Goal: Find specific page/section: Find specific page/section

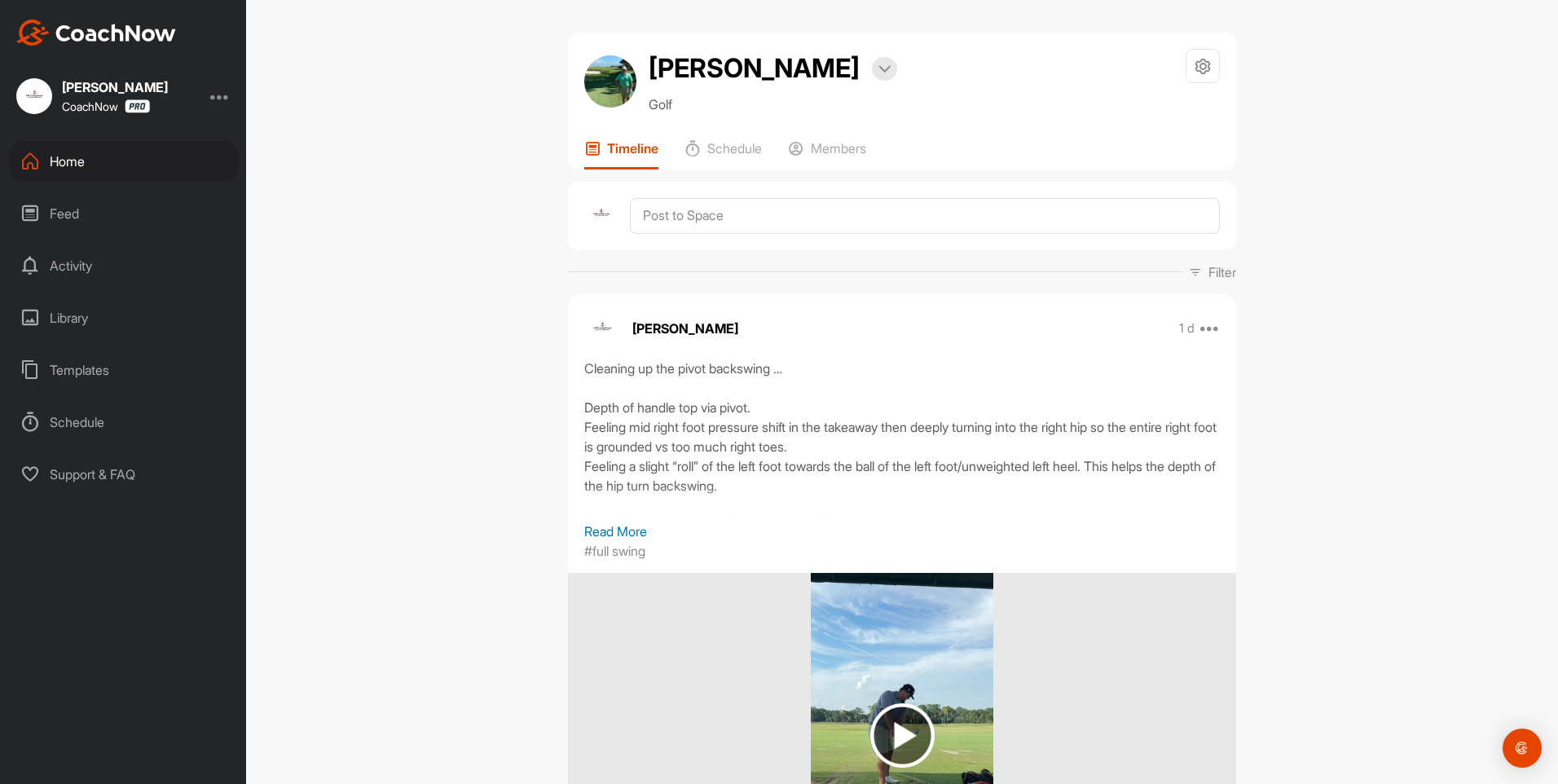
click at [69, 154] on div "Home" at bounding box center [124, 161] width 230 height 41
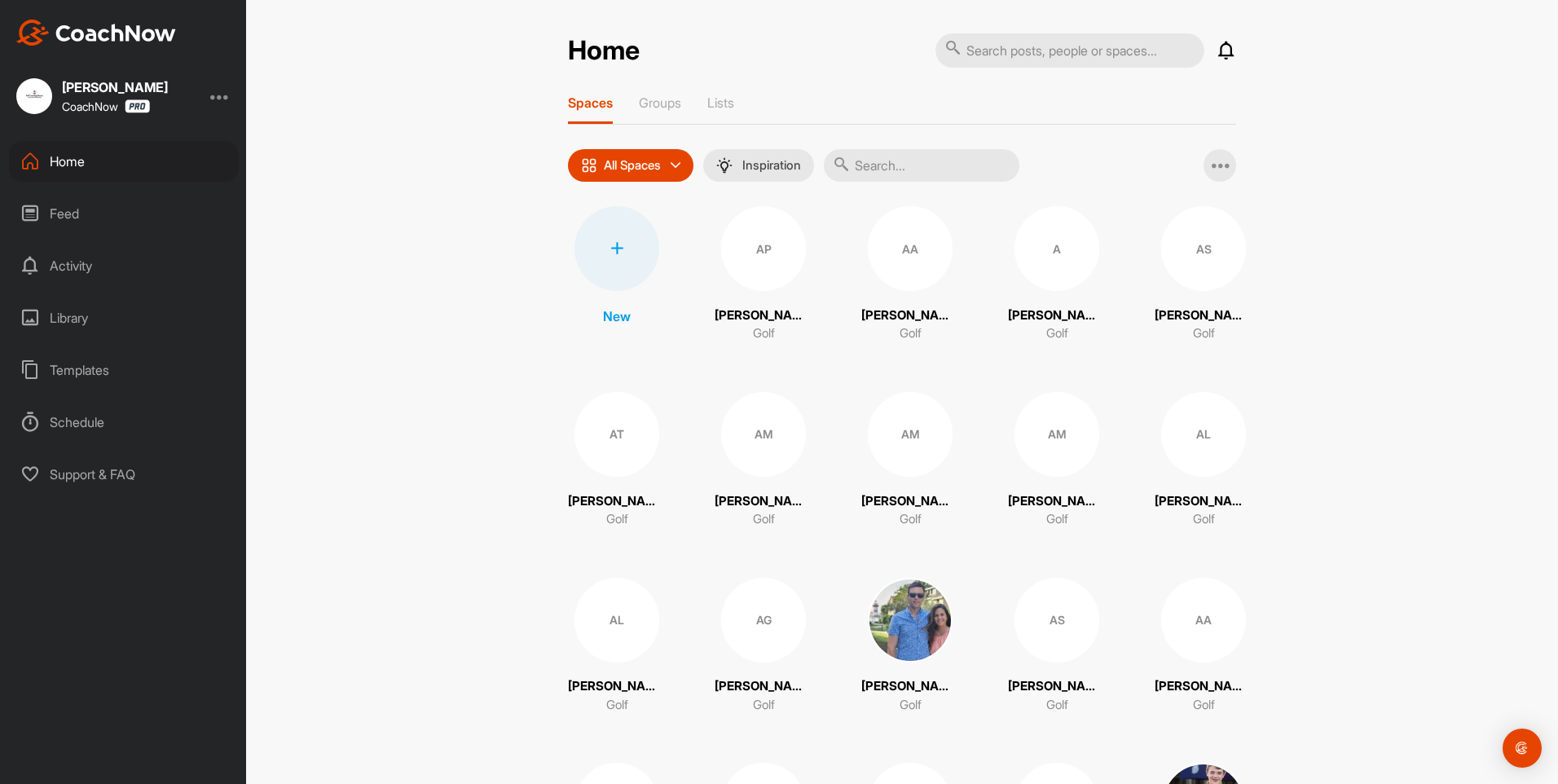
click at [927, 170] on input "text" at bounding box center [922, 165] width 196 height 33
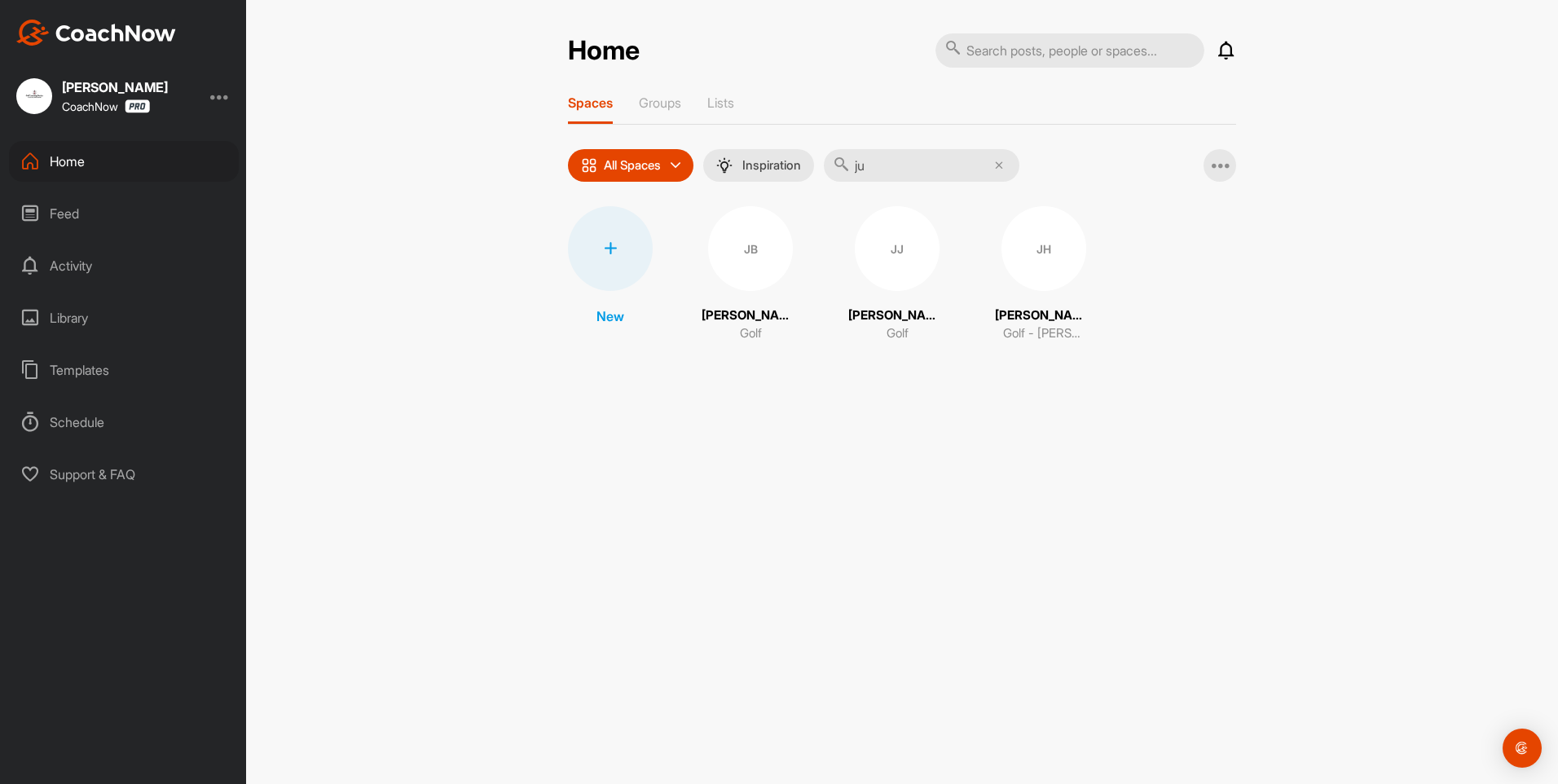
type input "j"
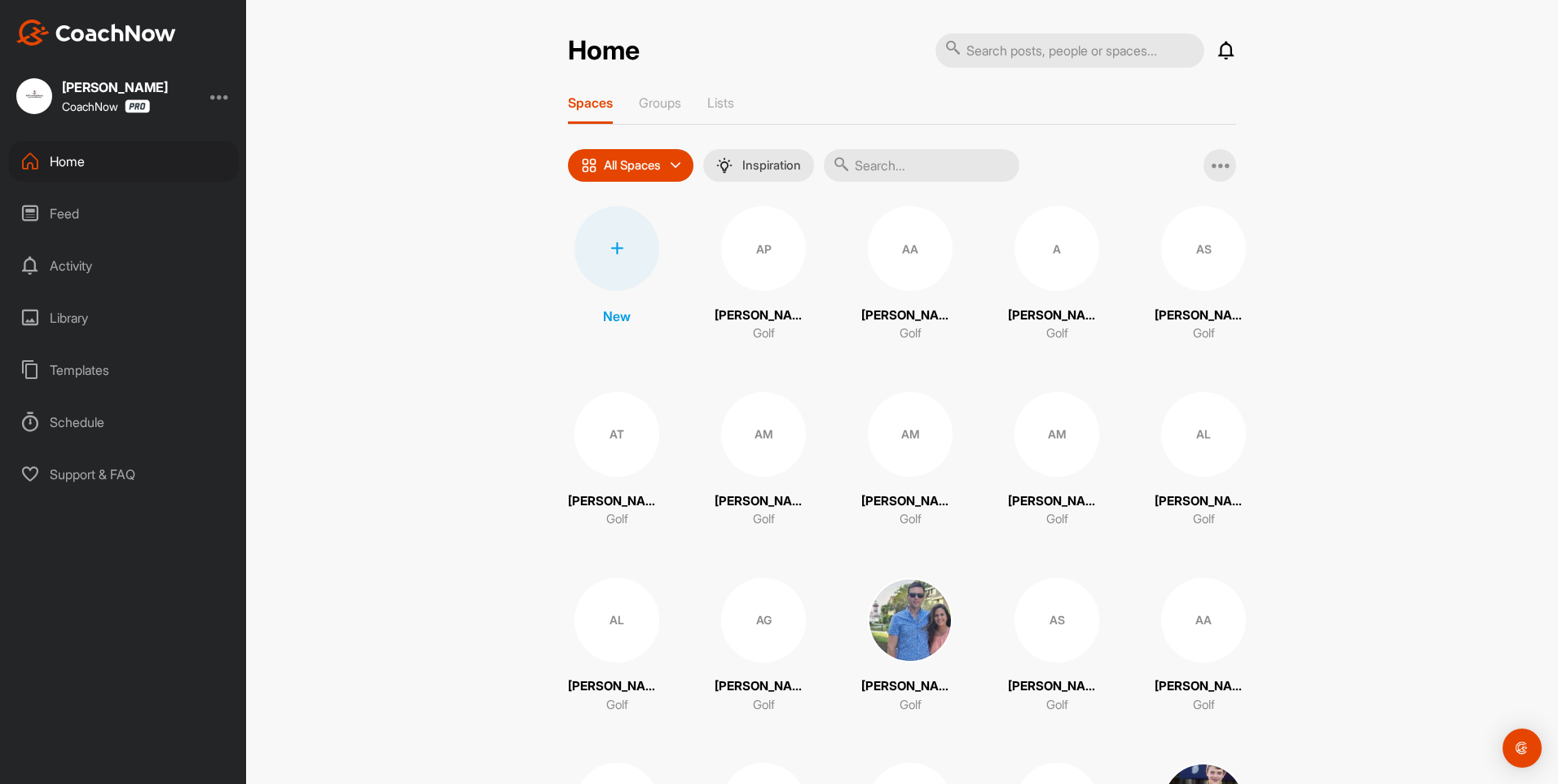
click at [934, 162] on input "text" at bounding box center [922, 165] width 196 height 33
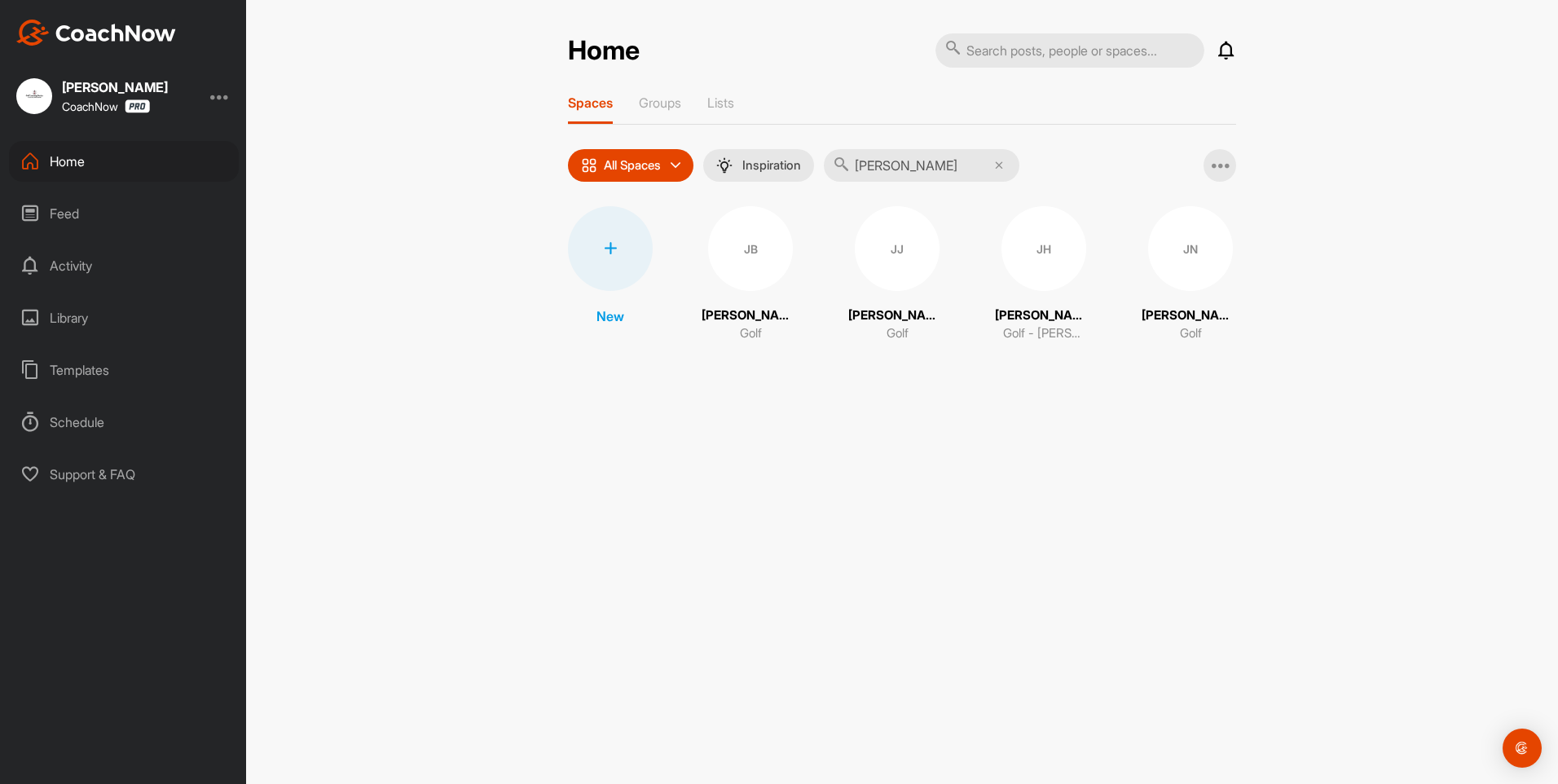
type input "[PERSON_NAME]"
click at [743, 247] on div "JN" at bounding box center [750, 249] width 85 height 85
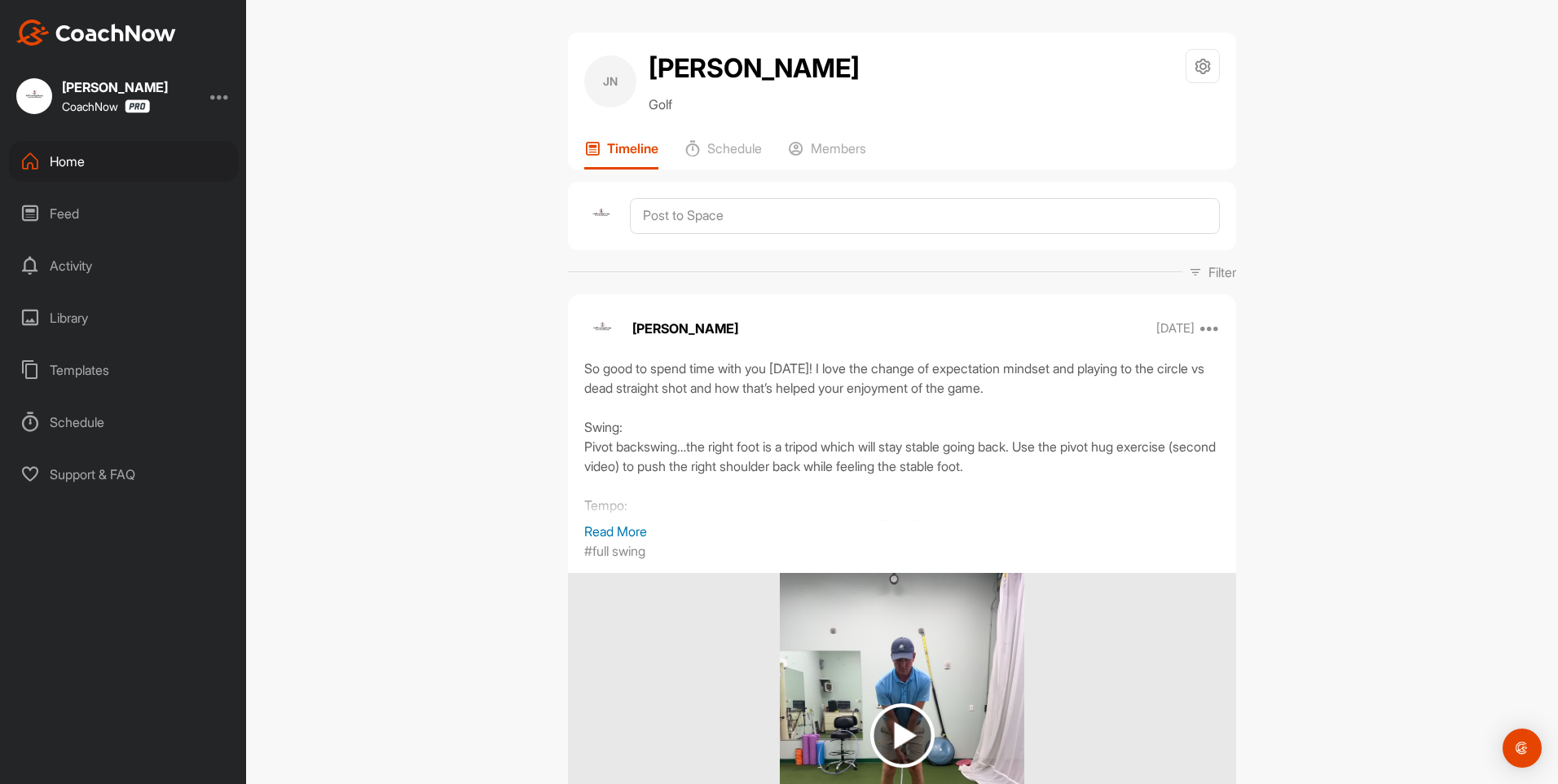
click at [634, 527] on p "Read More" at bounding box center [902, 531] width 636 height 19
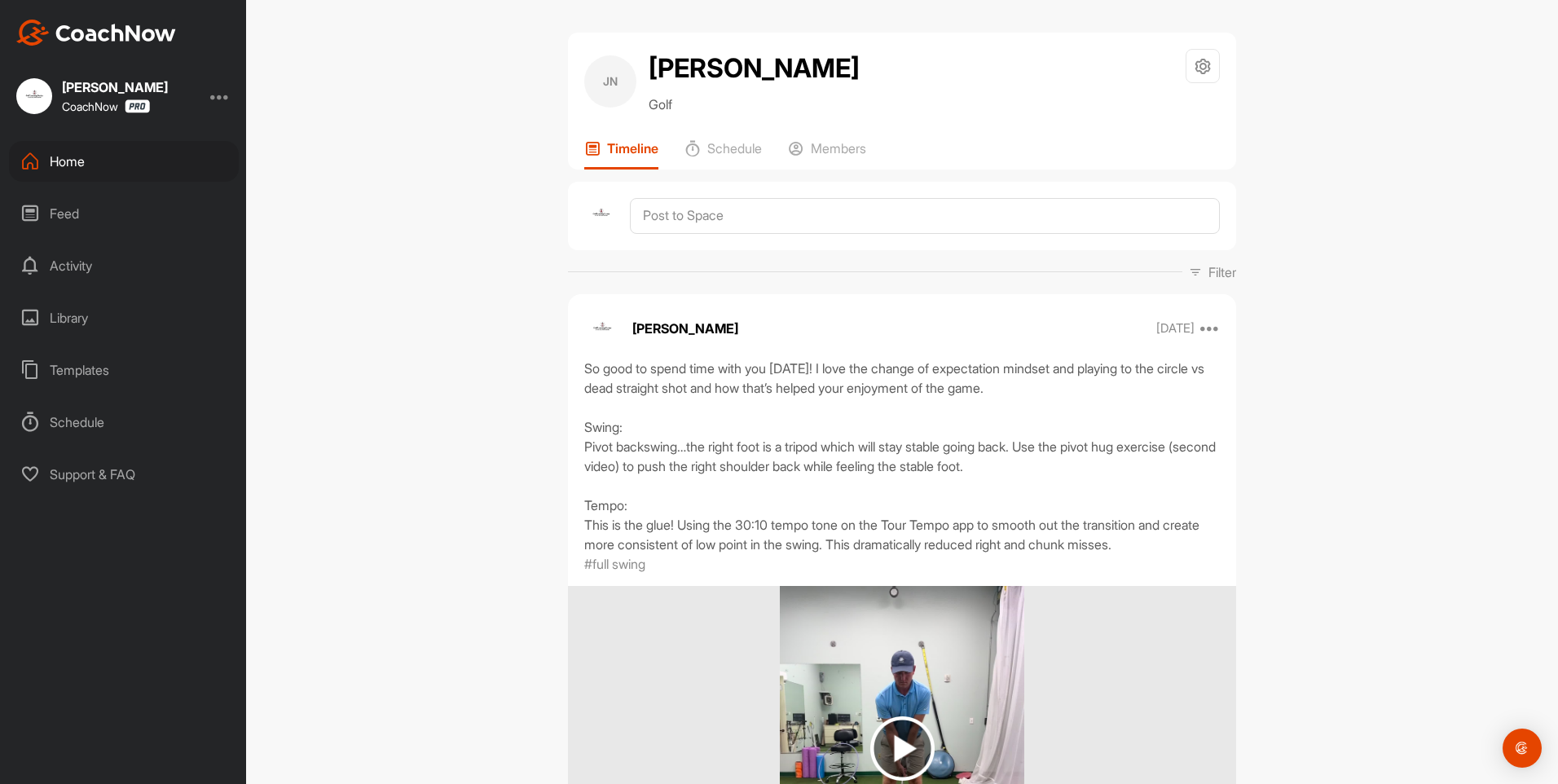
click at [74, 164] on div "Home" at bounding box center [124, 161] width 230 height 41
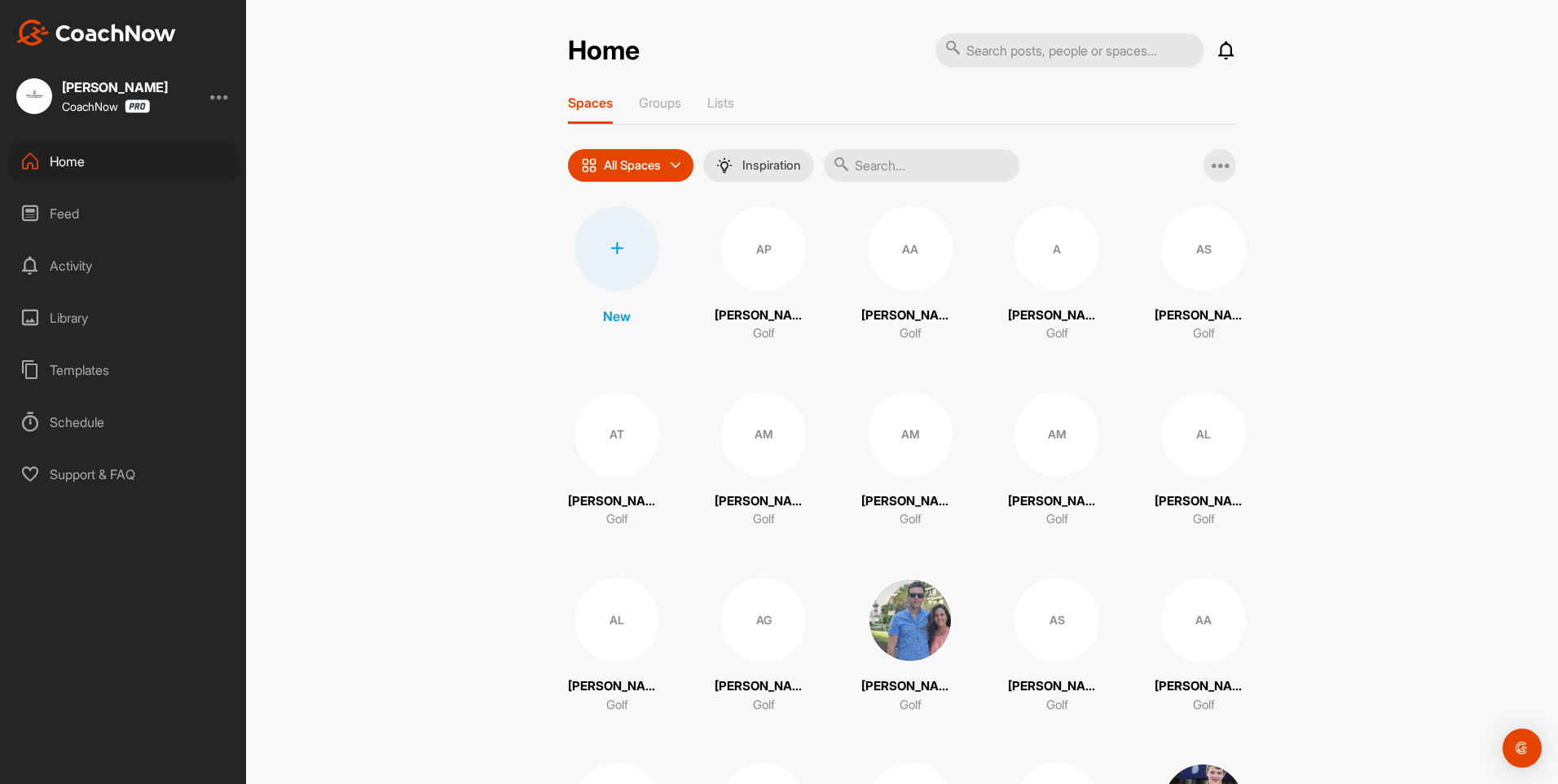
click at [997, 161] on input "text" at bounding box center [922, 165] width 196 height 33
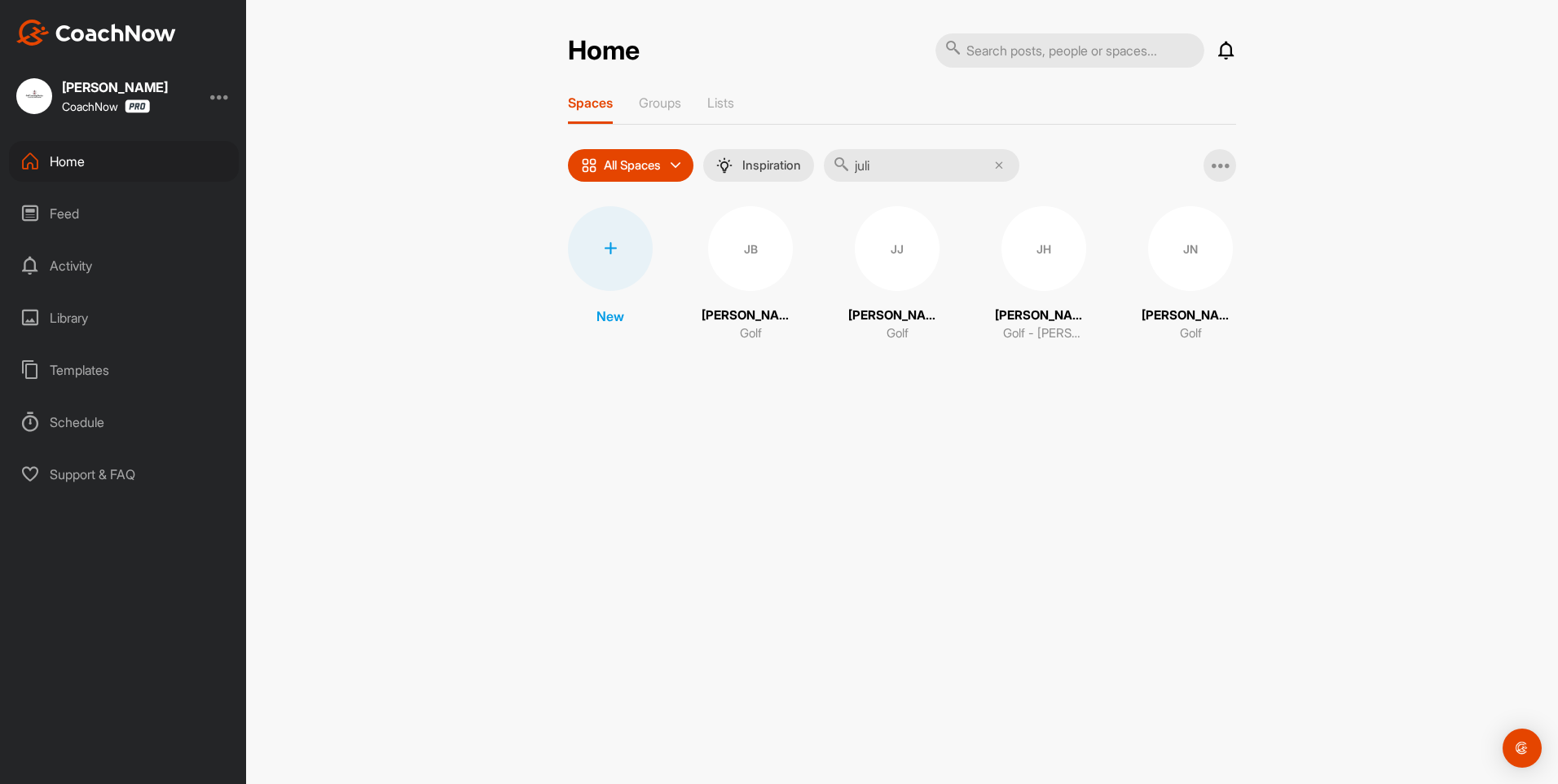
type input "juli"
click at [1196, 260] on div "JN" at bounding box center [1191, 249] width 85 height 85
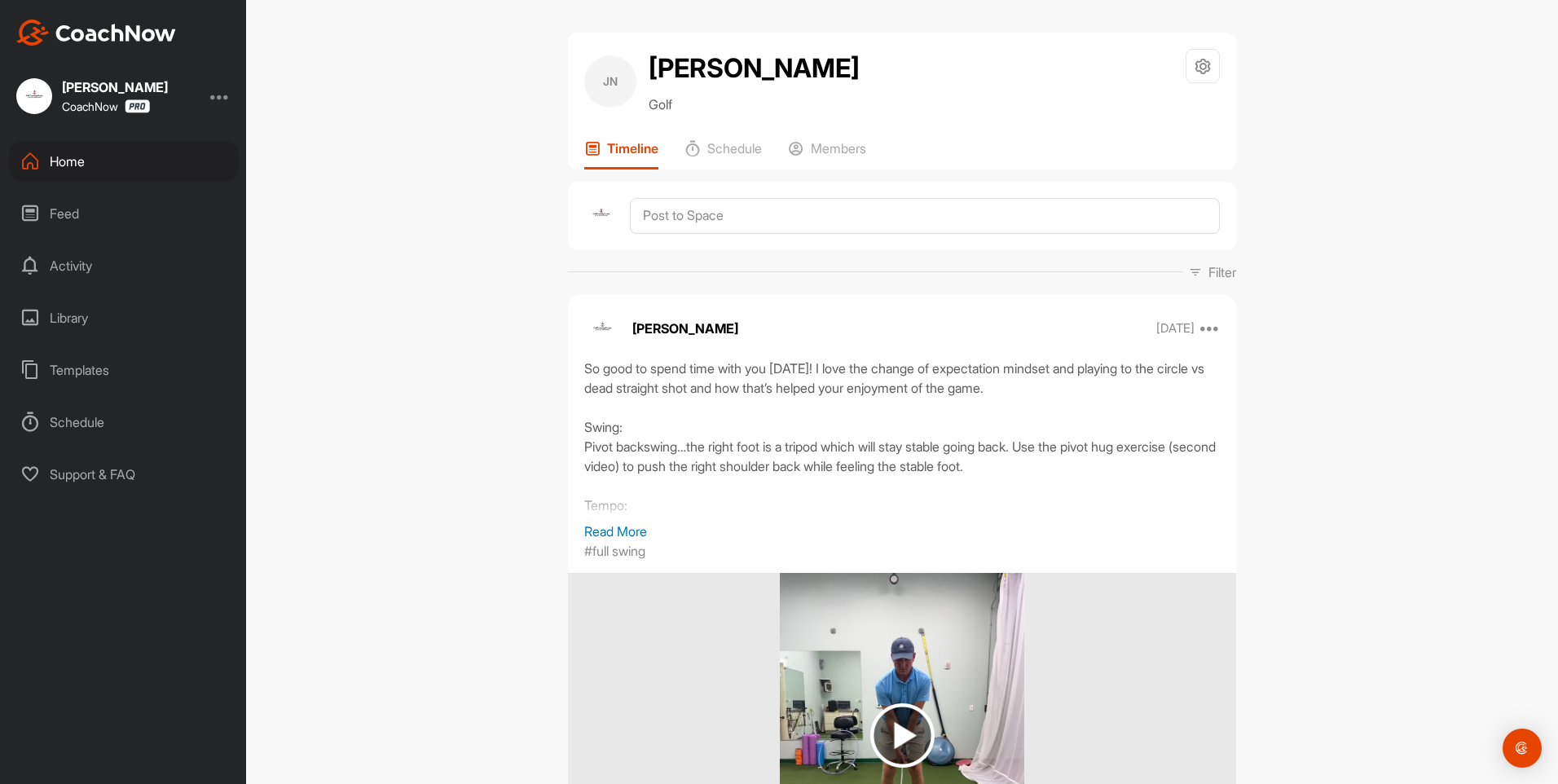
scroll to position [163, 0]
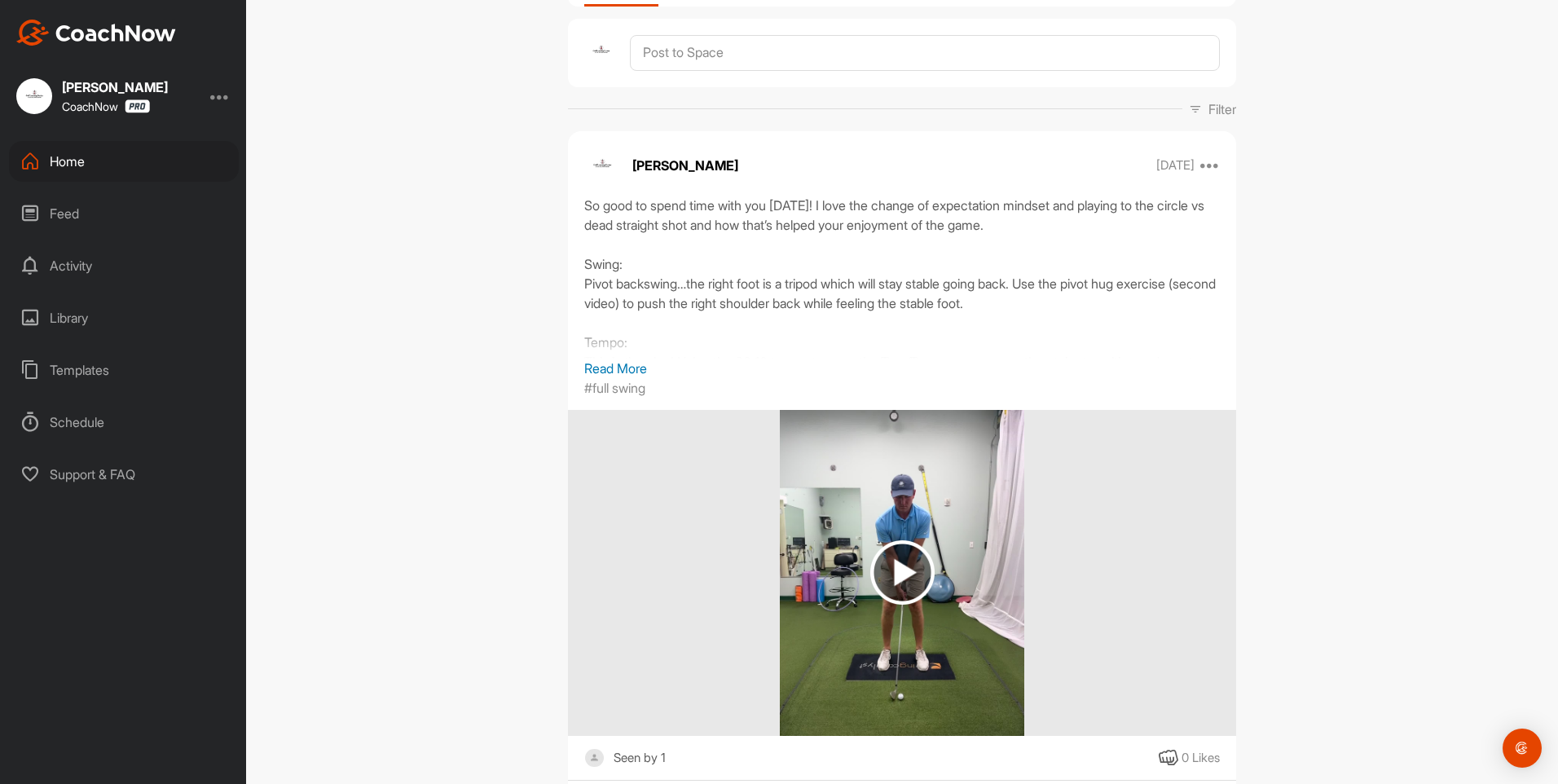
click at [612, 360] on p "Read More" at bounding box center [902, 367] width 636 height 19
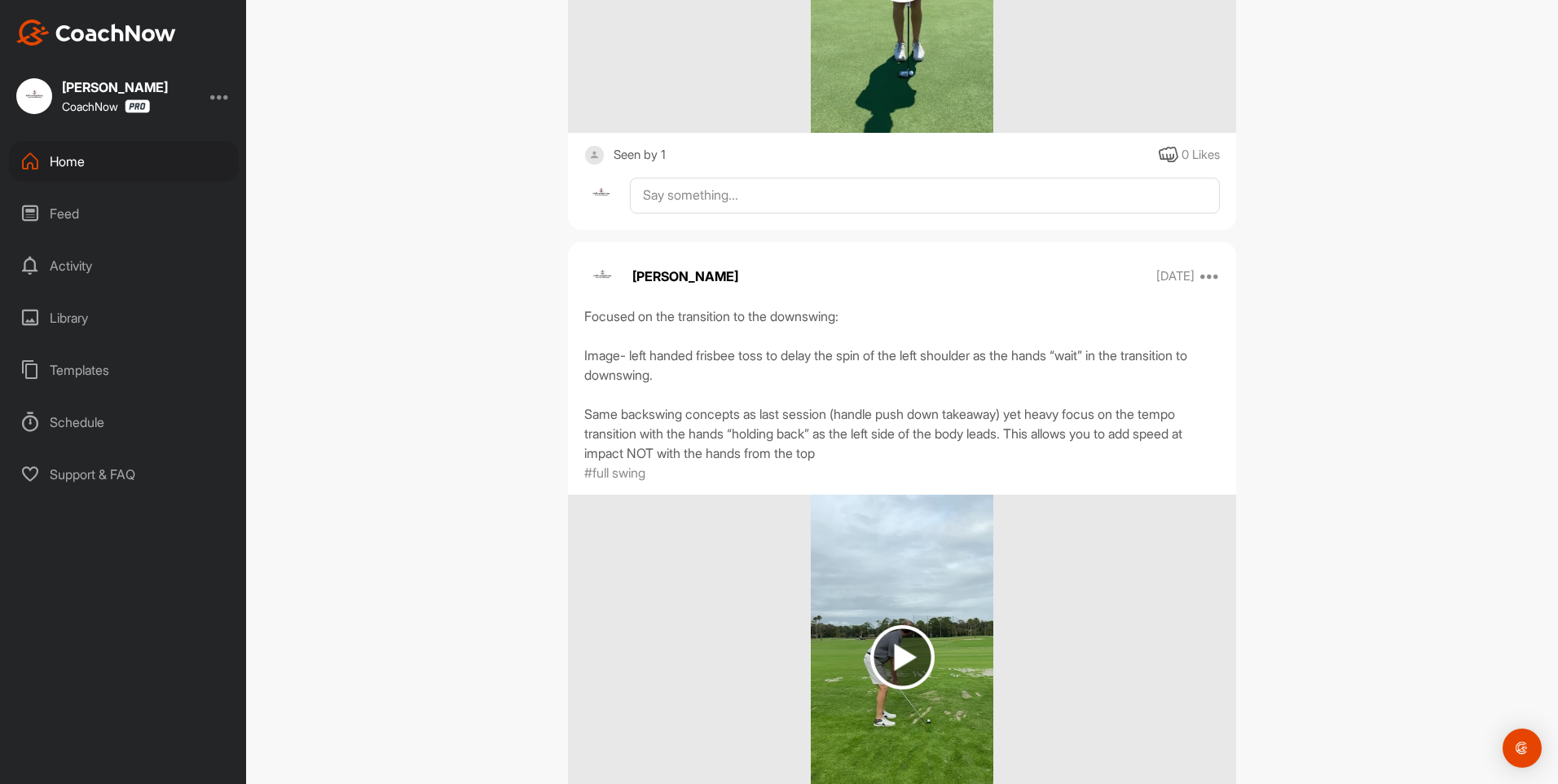
scroll to position [1304, 0]
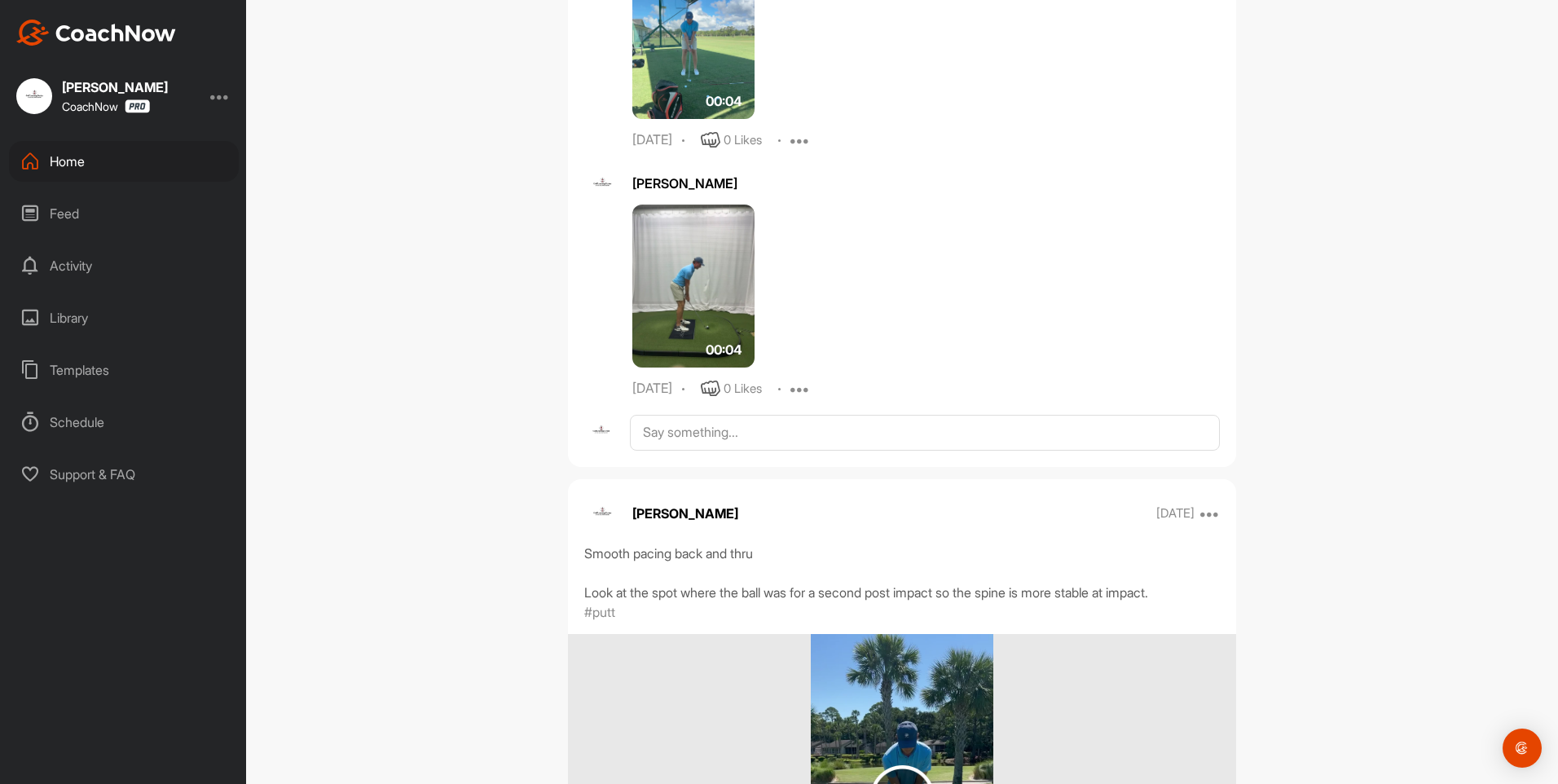
click at [78, 161] on div "Home" at bounding box center [124, 161] width 230 height 41
